Goal: Information Seeking & Learning: Learn about a topic

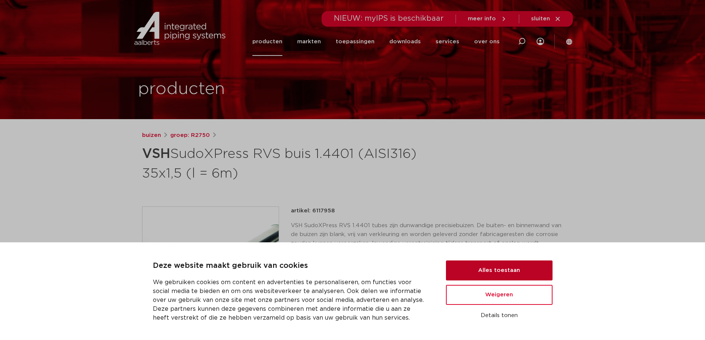
scroll to position [74, 0]
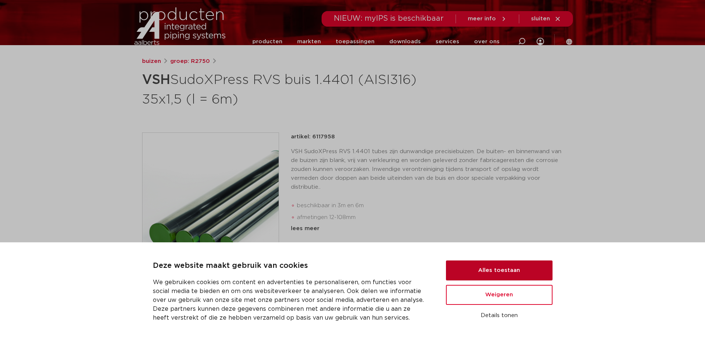
click at [492, 272] on button "Alles toestaan" at bounding box center [499, 271] width 107 height 20
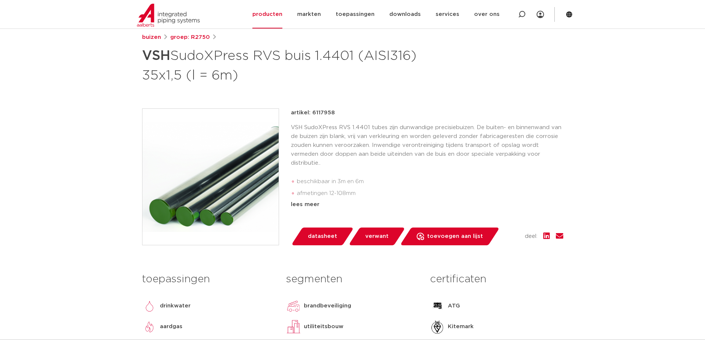
scroll to position [111, 0]
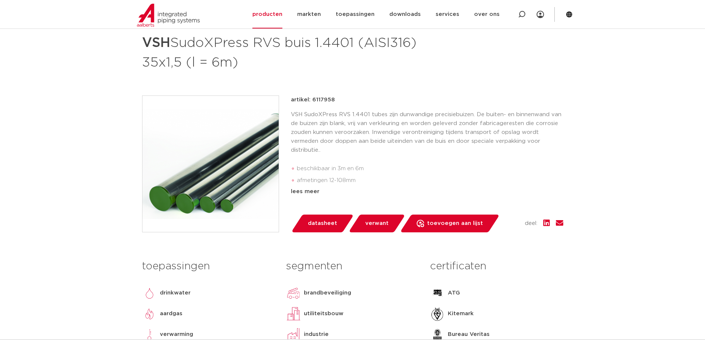
click at [334, 152] on p "VSH SudoXPress RVS 1.4401 tubes zijn dunwandige precisiebuizen. De buiten- en b…" at bounding box center [427, 132] width 272 height 44
click at [409, 134] on p "VSH SudoXPress RVS 1.4401 tubes zijn dunwandige precisiebuizen. De buiten- en b…" at bounding box center [427, 132] width 272 height 44
drag, startPoint x: 409, startPoint y: 145, endPoint x: 390, endPoint y: 141, distance: 19.2
click at [409, 146] on p "VSH SudoXPress RVS 1.4401 tubes zijn dunwandige precisiebuizen. De buiten- en b…" at bounding box center [427, 132] width 272 height 44
click at [385, 125] on p "VSH SudoXPress RVS 1.4401 tubes zijn dunwandige precisiebuizen. De buiten- en b…" at bounding box center [427, 132] width 272 height 44
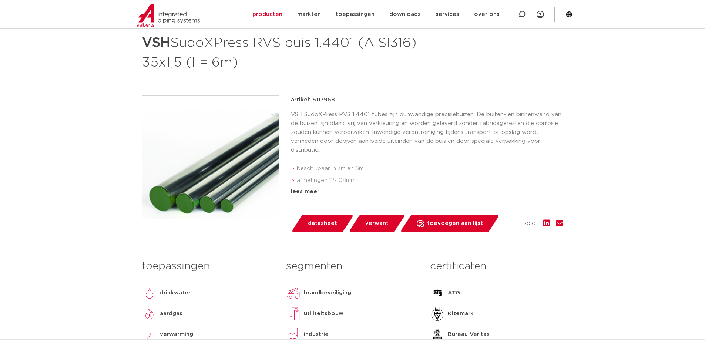
click at [393, 132] on p "VSH SudoXPress RVS 1.4401 tubes zijn dunwandige precisiebuizen. De buiten- en b…" at bounding box center [427, 132] width 272 height 44
click at [412, 131] on p "VSH SudoXPress RVS 1.4401 tubes zijn dunwandige precisiebuizen. De buiten- en b…" at bounding box center [427, 132] width 272 height 44
click at [376, 130] on p "VSH SudoXPress RVS 1.4401 tubes zijn dunwandige precisiebuizen. De buiten- en b…" at bounding box center [427, 132] width 272 height 44
click at [372, 130] on p "VSH SudoXPress RVS 1.4401 tubes zijn dunwandige precisiebuizen. De buiten- en b…" at bounding box center [427, 132] width 272 height 44
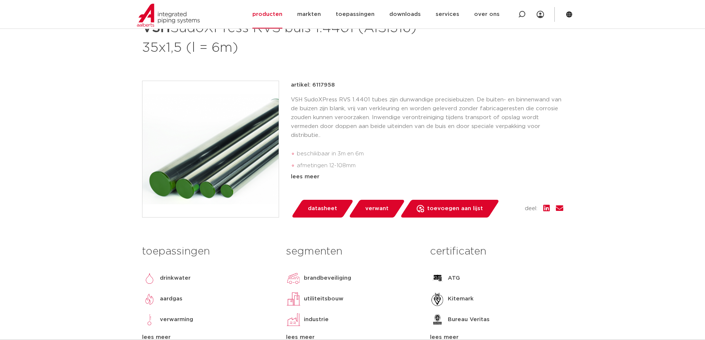
scroll to position [148, 0]
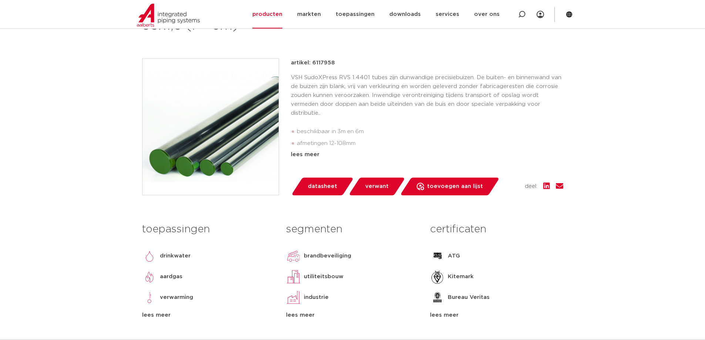
click at [215, 150] on img at bounding box center [210, 127] width 136 height 136
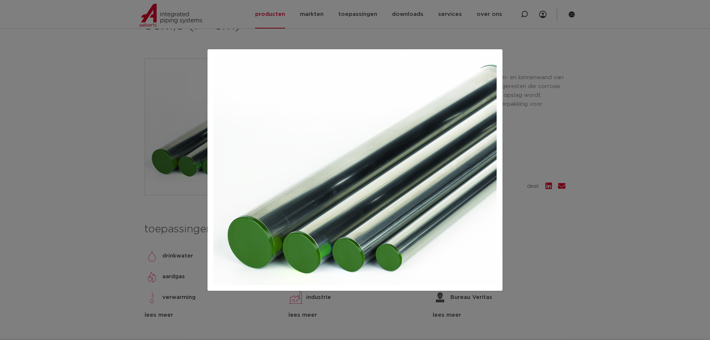
click at [47, 101] on div at bounding box center [355, 170] width 710 height 340
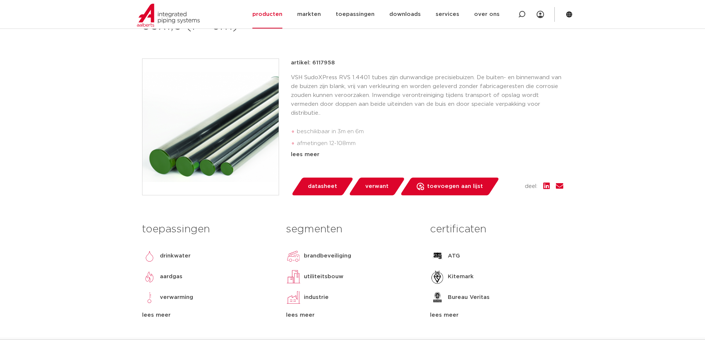
click at [321, 108] on p "VSH SudoXPress RVS 1.4401 tubes zijn dunwandige precisiebuizen. De buiten- en b…" at bounding box center [427, 95] width 272 height 44
click at [332, 93] on p "VSH SudoXPress RVS 1.4401 tubes zijn dunwandige precisiebuizen. De buiten- en b…" at bounding box center [427, 95] width 272 height 44
click at [407, 90] on p "VSH SudoXPress RVS 1.4401 tubes zijn dunwandige precisiebuizen. De buiten- en b…" at bounding box center [427, 95] width 272 height 44
click at [415, 93] on p "VSH SudoXPress RVS 1.4401 tubes zijn dunwandige precisiebuizen. De buiten- en b…" at bounding box center [427, 95] width 272 height 44
click at [323, 136] on li "beschikbaar in 3m en 6m" at bounding box center [430, 132] width 266 height 12
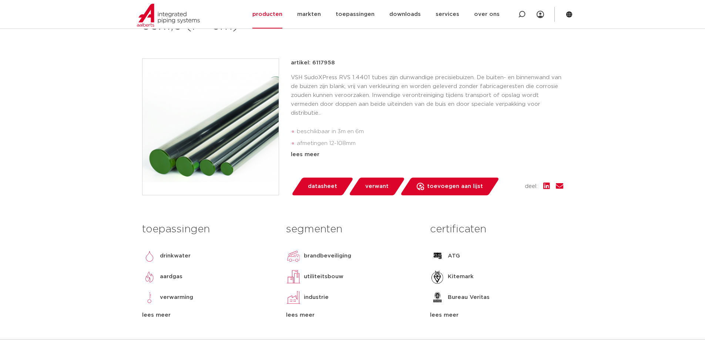
click at [358, 107] on p "VSH SudoXPress RVS 1.4401 tubes zijn dunwandige precisiebuizen. De buiten- en b…" at bounding box center [427, 95] width 272 height 44
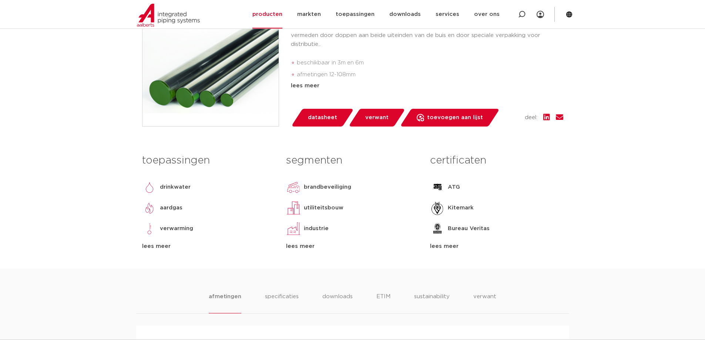
scroll to position [222, 0]
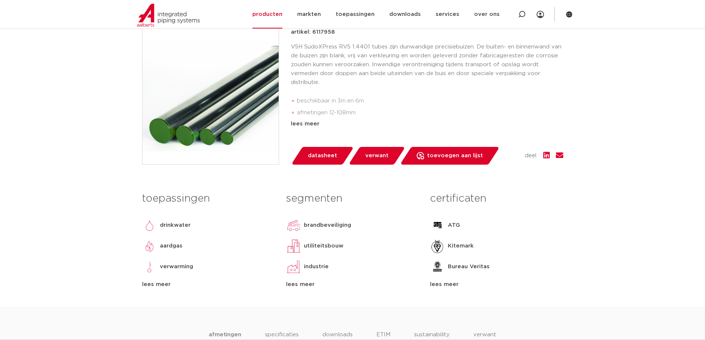
scroll to position [74, 0]
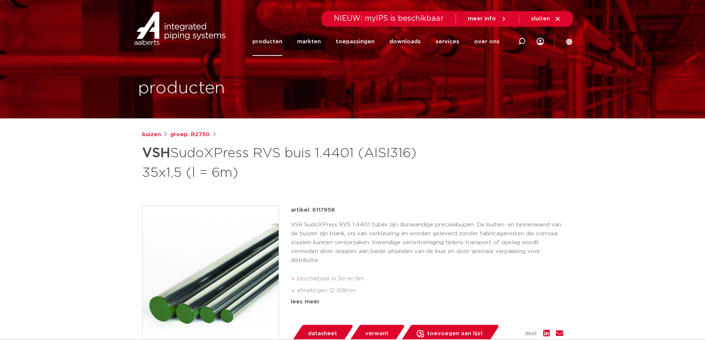
scroll to position [0, 0]
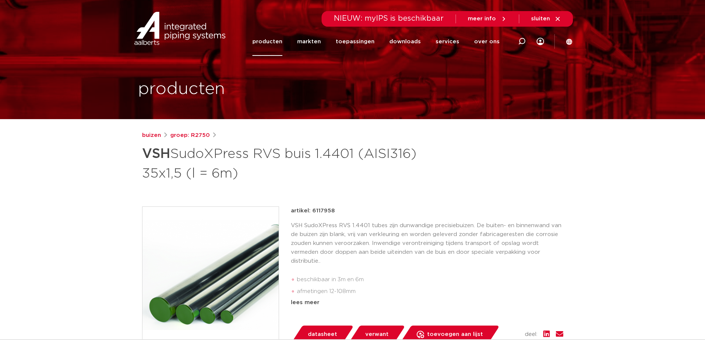
click at [567, 44] on icon at bounding box center [569, 41] width 7 height 7
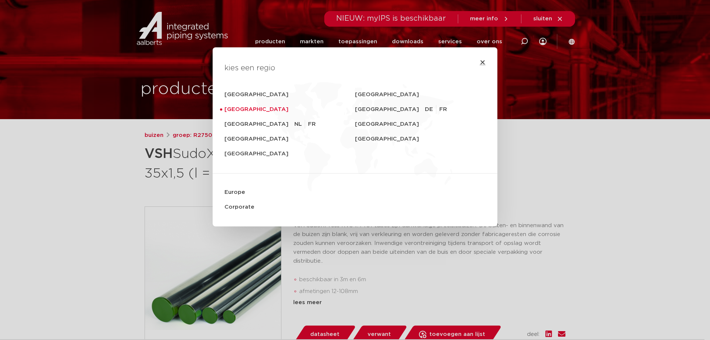
click at [482, 63] on icon "Close" at bounding box center [483, 62] width 6 height 6
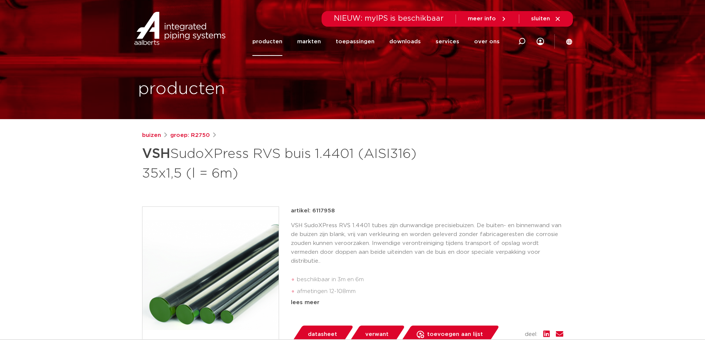
click at [540, 21] on span "sluiten" at bounding box center [540, 19] width 19 height 6
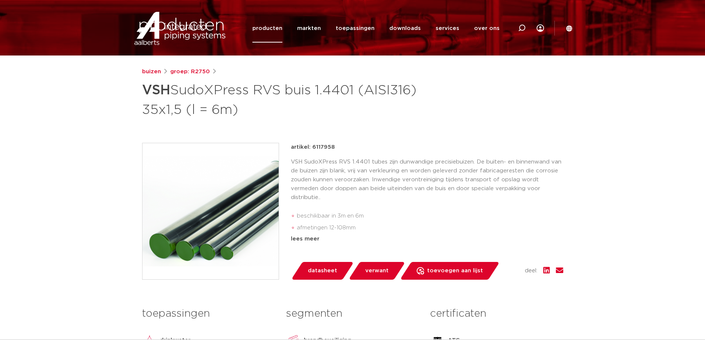
scroll to position [74, 0]
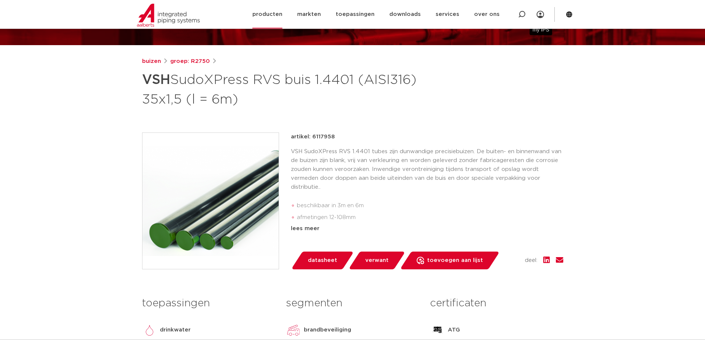
click at [541, 16] on icon at bounding box center [540, 14] width 7 height 7
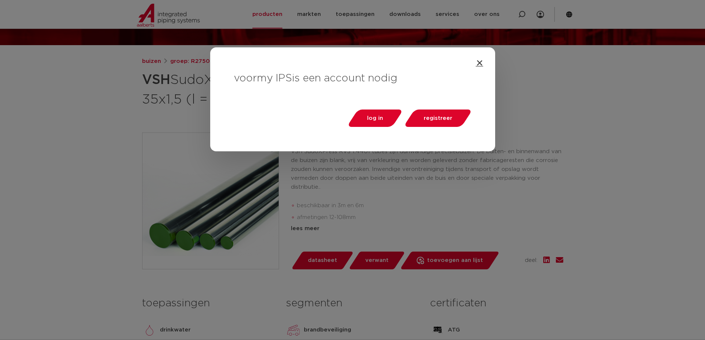
click at [478, 64] on icon "Close" at bounding box center [479, 62] width 7 height 7
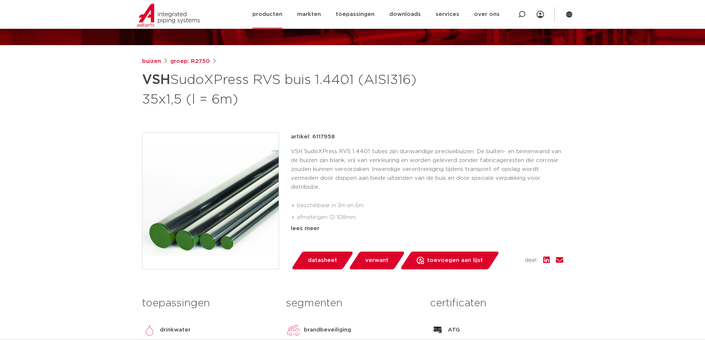
click at [517, 13] on div at bounding box center [522, 14] width 30 height 28
click at [523, 14] on icon at bounding box center [522, 15] width 10 height 10
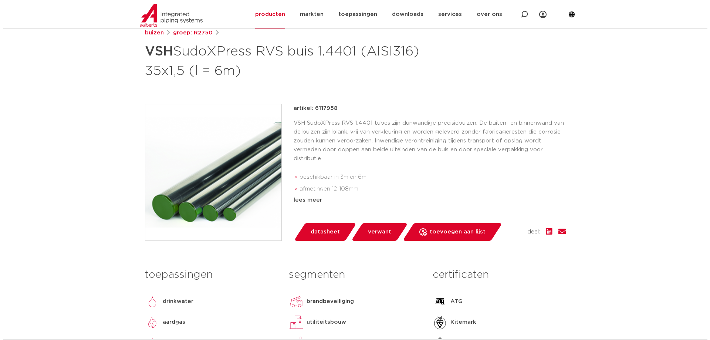
scroll to position [111, 0]
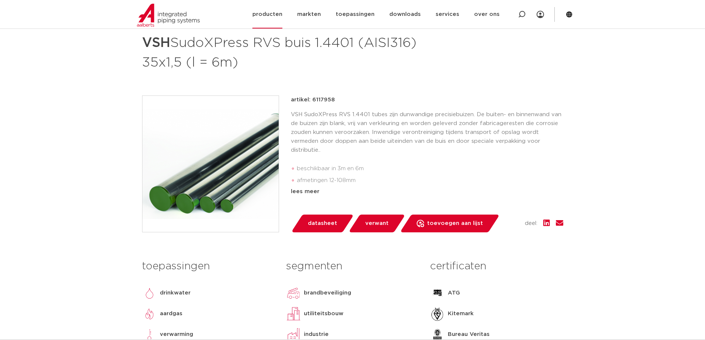
click at [568, 13] on icon at bounding box center [569, 14] width 6 height 6
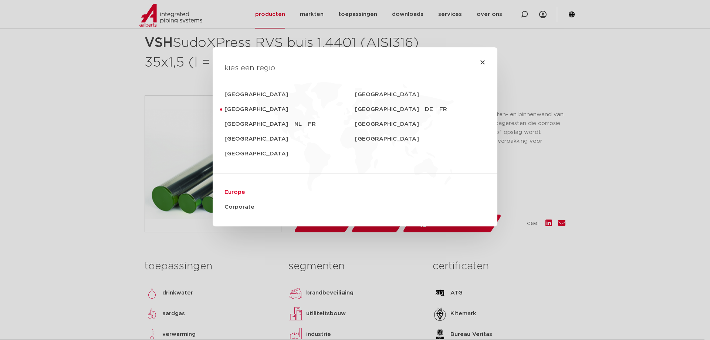
click at [236, 191] on link "Europe" at bounding box center [355, 192] width 261 height 15
